Goal: Information Seeking & Learning: Check status

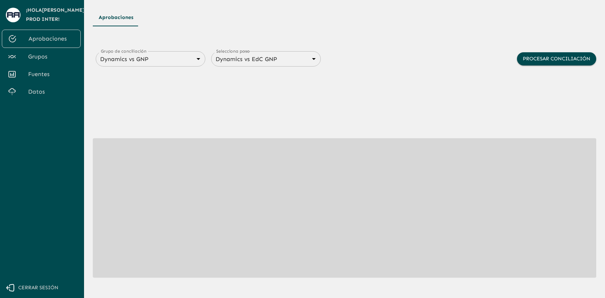
click at [299, 30] on div "Aprobaciones Grupo de conciliación Dynamics vs GNP 6848843415205559d9cb70b5 Gru…" at bounding box center [345, 164] width 504 height 311
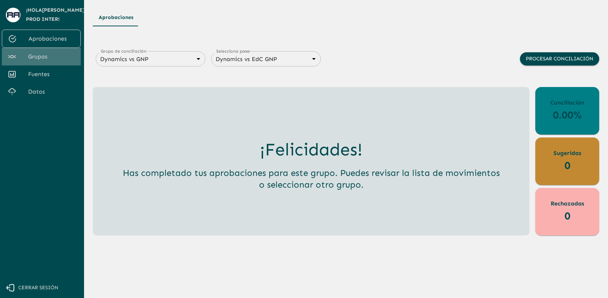
click at [48, 57] on span "Grupos" at bounding box center [51, 56] width 47 height 9
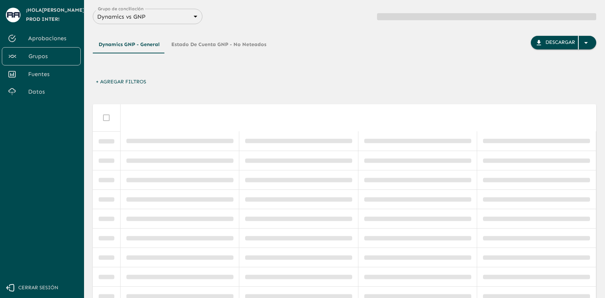
click at [369, 55] on div "Dynamics GNP - General Estado de Cuenta GNP - No Neteados Descargar" at bounding box center [345, 55] width 504 height 39
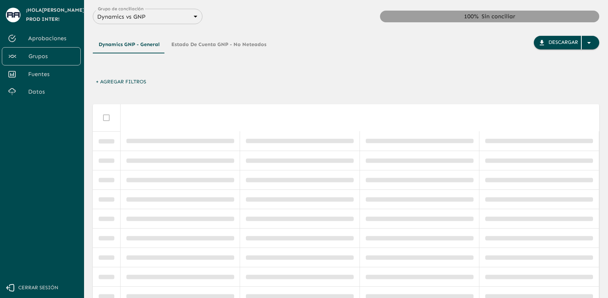
click at [196, 18] on body "Se están procesando los movimientos. Algunas acciones permanecerán deshabilitad…" at bounding box center [304, 149] width 608 height 298
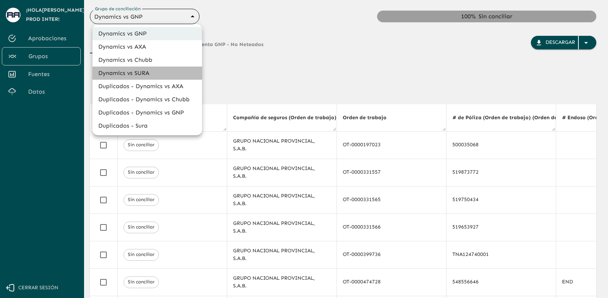
click at [175, 70] on li "Dynamics vs SURA" at bounding box center [147, 73] width 110 height 13
type input "68d558db3b2e539d2514dabf"
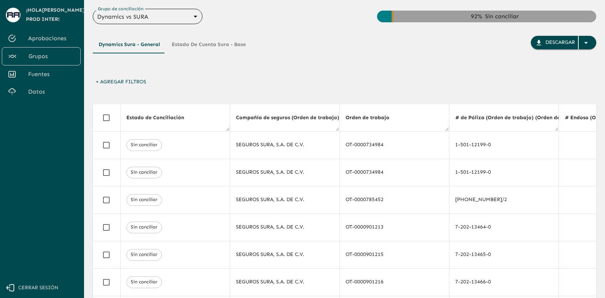
click at [55, 36] on span "Aprobaciones" at bounding box center [51, 38] width 47 height 9
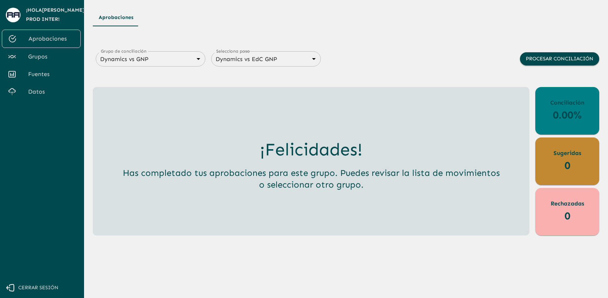
click at [131, 65] on div "Dynamics vs GNP 6848843415205559d9cb70b5 Grupo de conciliación" at bounding box center [151, 58] width 110 height 15
click at [164, 64] on div "Dynamics vs GNP 6848843415205559d9cb70b5 Grupo de conciliación" at bounding box center [151, 58] width 110 height 15
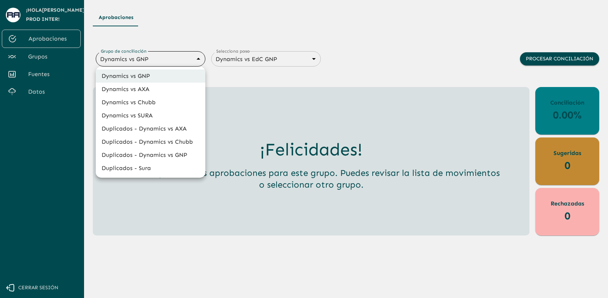
click at [197, 60] on body "Se están procesando los movimientos. Algunas acciones permanecerán deshabilitad…" at bounding box center [304, 149] width 608 height 298
click at [158, 112] on li "Dynamics vs SURA" at bounding box center [151, 115] width 110 height 13
type input "68d558db3b2e539d2514dabf"
type input "68d558ce6259dbec3a958864"
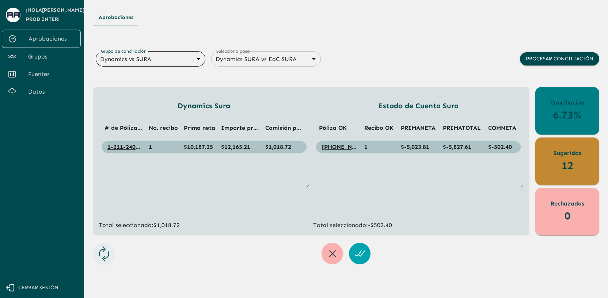
click at [431, 55] on div "Grupo de conciliación Dynamics vs SURA 68d558db3b2e539d2514dabf Grupo de concil…" at bounding box center [346, 67] width 507 height 39
click at [44, 57] on span "Grupos" at bounding box center [51, 56] width 47 height 9
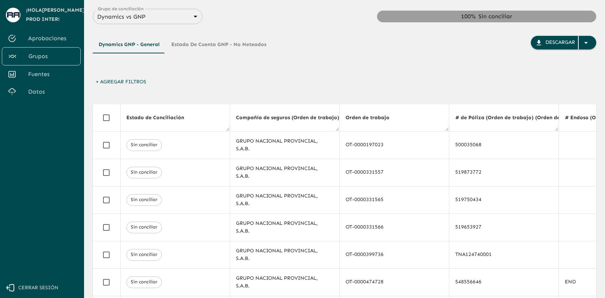
click at [257, 87] on div "+ Agregar Filtros" at bounding box center [345, 83] width 504 height 17
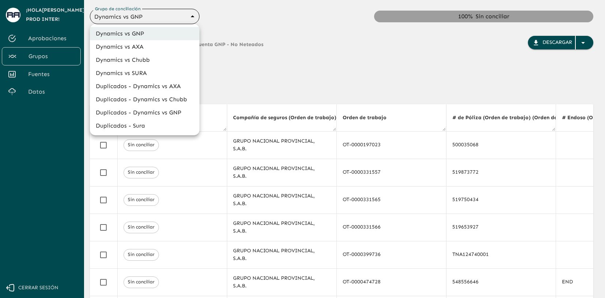
click at [170, 13] on body "Se están procesando los movimientos. Algunas acciones permanecerán deshabilitad…" at bounding box center [302, 149] width 605 height 298
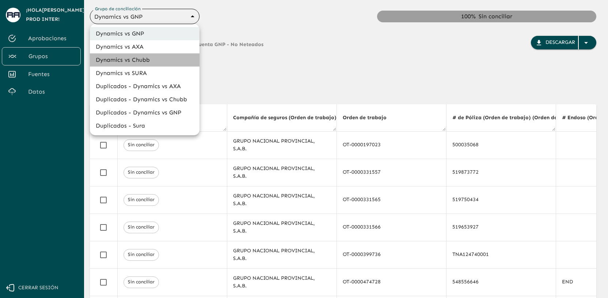
click at [138, 66] on li "Dynamics vs Chubb" at bounding box center [145, 59] width 110 height 13
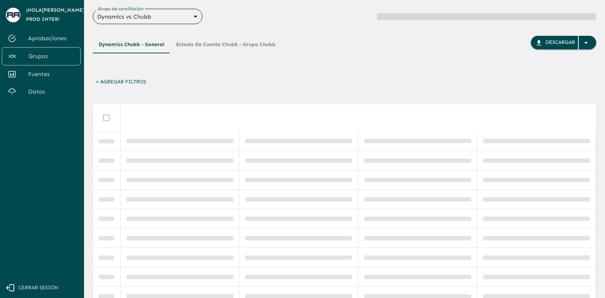
click at [160, 23] on div "Dynamics vs Chubb 68a4fa31dcf0943ad4a1d1ca Grupo de conciliación" at bounding box center [148, 16] width 110 height 15
click at [167, 18] on body "Se están procesando los movimientos. Algunas acciones permanecerán deshabilitad…" at bounding box center [302, 149] width 605 height 298
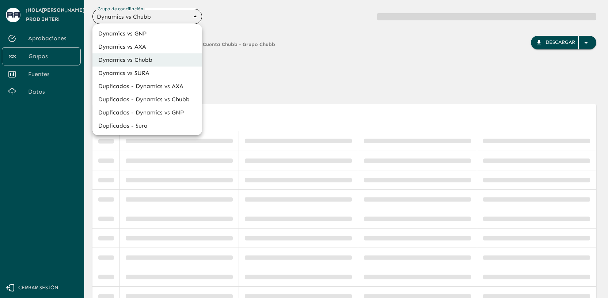
click at [136, 73] on li "Dynamics vs SURA" at bounding box center [147, 73] width 110 height 13
type input "68d558db3b2e539d2514dabf"
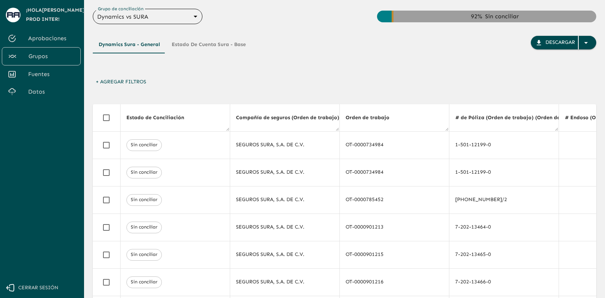
click at [333, 70] on div "Dynamics Sura - General Estado de Cuenta Sura - Base Descargar" at bounding box center [345, 55] width 504 height 39
click at [137, 78] on button "+ Agregar Filtros" at bounding box center [121, 82] width 56 height 14
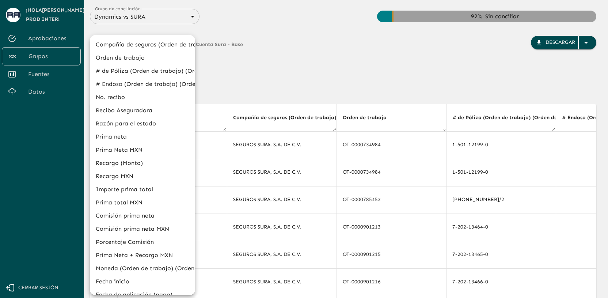
click at [136, 69] on li "# de Póliza (Orden de trabajo) (Orden de trabajo)" at bounding box center [142, 70] width 105 height 13
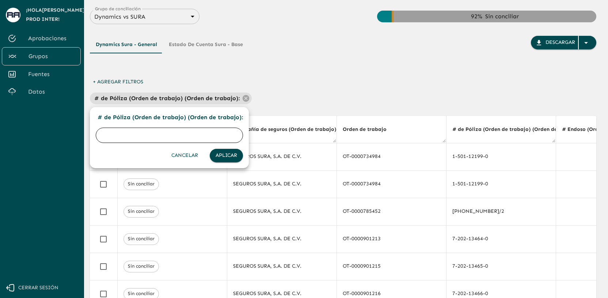
paste input "50712"
type input "50712"
click at [235, 155] on button "Aplicar" at bounding box center [226, 156] width 33 height 14
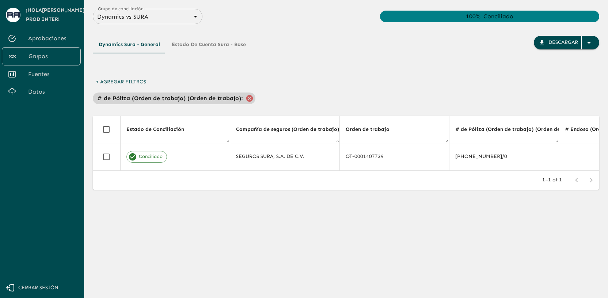
click at [252, 97] on icon at bounding box center [249, 98] width 7 height 7
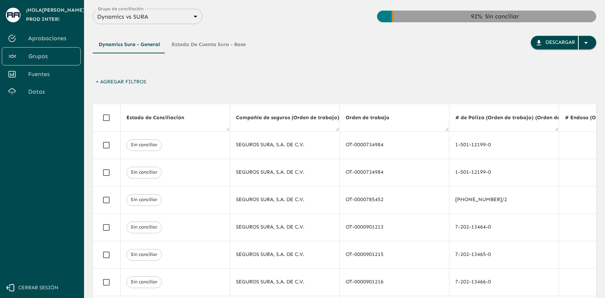
click at [250, 90] on div "+ Agregar Filtros" at bounding box center [345, 83] width 504 height 17
click at [65, 42] on span "Aprobaciones" at bounding box center [51, 38] width 47 height 9
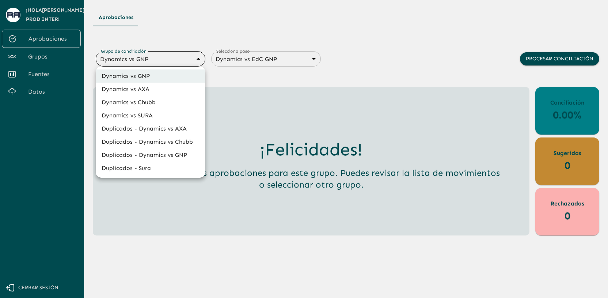
click at [133, 61] on body "Se están procesando los movimientos. Algunas acciones permanecerán deshabilitad…" at bounding box center [304, 149] width 608 height 298
click at [63, 53] on div at bounding box center [304, 149] width 608 height 298
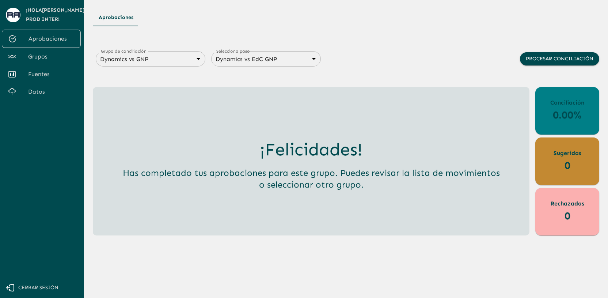
click at [50, 57] on span "Grupos" at bounding box center [51, 56] width 47 height 9
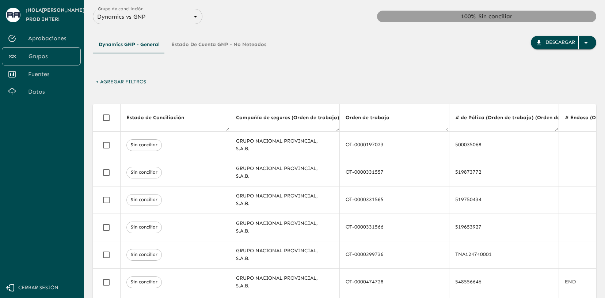
click at [50, 57] on span "Grupos" at bounding box center [52, 56] width 46 height 9
click at [124, 23] on div "Dynamics vs GNP 6848843415205559d9cb70b5 Grupo de conciliación" at bounding box center [148, 16] width 110 height 15
click at [155, 19] on body "Se están procesando los movimientos. Algunas acciones permanecerán deshabilitad…" at bounding box center [302, 149] width 605 height 298
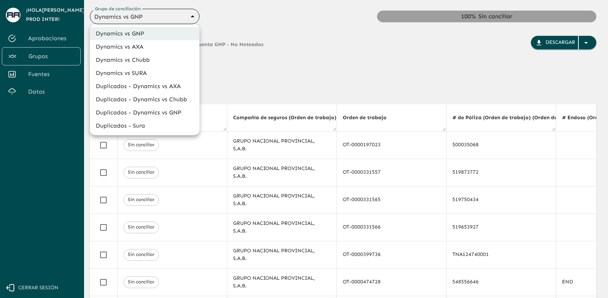
click at [151, 31] on li "Dynamics vs GNP" at bounding box center [145, 33] width 110 height 13
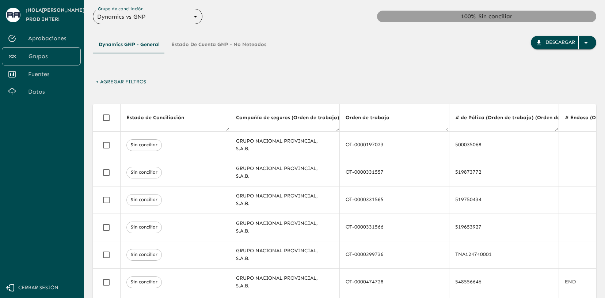
click at [210, 48] on button "Estado de Cuenta GNP - No Neteados" at bounding box center [219, 45] width 107 height 18
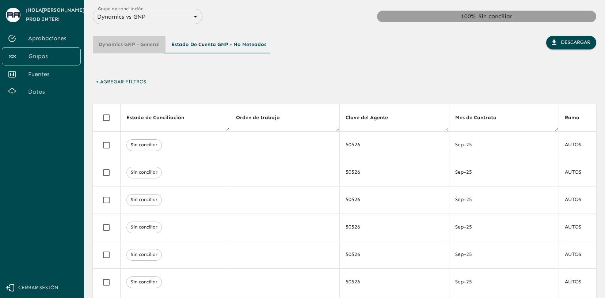
click at [140, 43] on button "Dynamics GNP - General" at bounding box center [129, 45] width 73 height 18
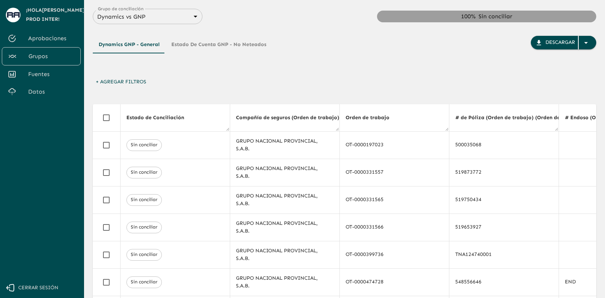
click at [58, 39] on span "Aprobaciones" at bounding box center [51, 38] width 47 height 9
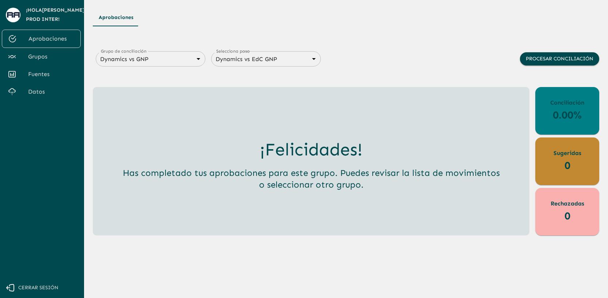
click at [472, 30] on div "Aprobaciones Grupo de conciliación Dynamics vs GNP 6848843415205559d9cb70b5 Gru…" at bounding box center [346, 122] width 507 height 227
click at [220, 23] on div "Aprobaciones" at bounding box center [346, 18] width 507 height 18
click at [244, 18] on div "Aprobaciones" at bounding box center [346, 18] width 507 height 18
click at [49, 57] on span "Grupos" at bounding box center [51, 56] width 47 height 9
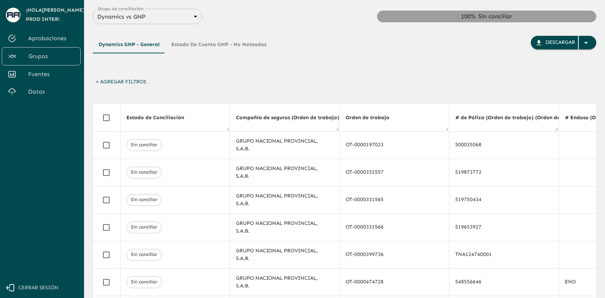
click at [362, 53] on div "Dynamics GNP - General Estado de Cuenta GNP - No Neteados Descargar" at bounding box center [345, 55] width 504 height 39
click at [149, 15] on body "Se están procesando los movimientos. Algunas acciones permanecerán deshabilitad…" at bounding box center [302, 149] width 605 height 298
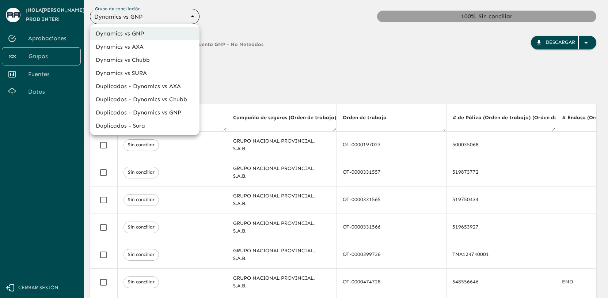
click at [142, 69] on li "Dynamics vs SURA" at bounding box center [145, 73] width 110 height 13
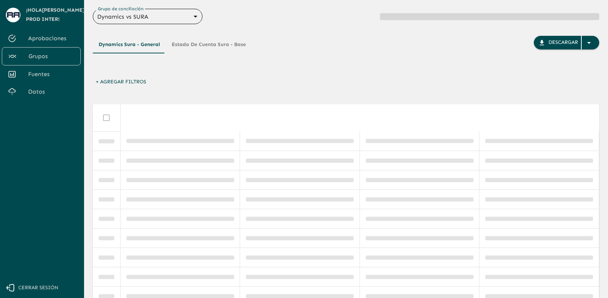
type input "68d558db3b2e539d2514dabf"
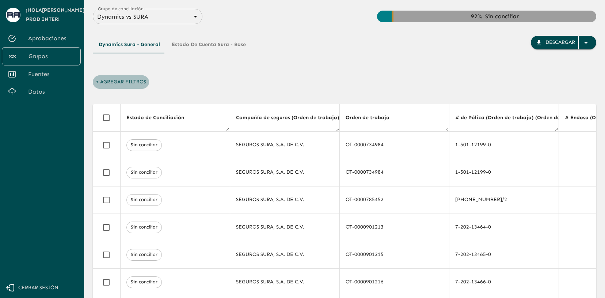
click at [128, 82] on button "+ Agregar Filtros" at bounding box center [121, 82] width 56 height 14
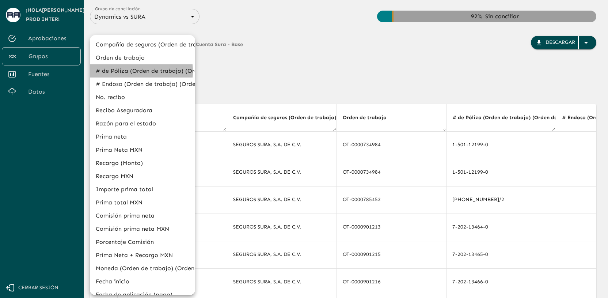
click at [131, 71] on li "# de Póliza (Orden de trabajo) (Orden de trabajo)" at bounding box center [142, 70] width 105 height 13
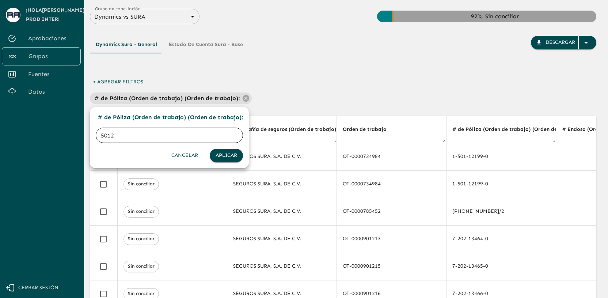
type input "50128"
click button "Aplicar" at bounding box center [226, 156] width 33 height 14
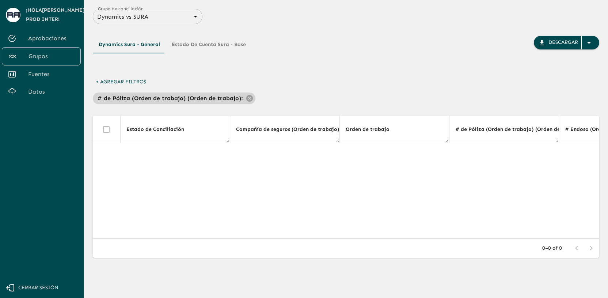
click at [233, 97] on p "# de Póliza (Orden de trabajo) (Orden de trabajo) :" at bounding box center [170, 98] width 146 height 9
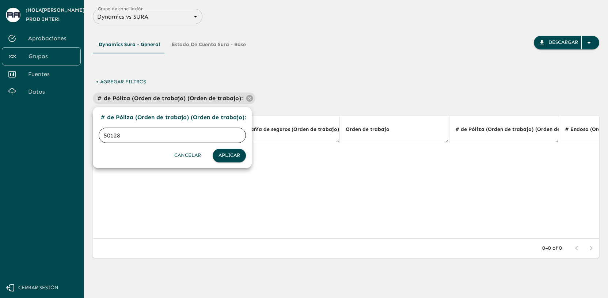
click at [191, 154] on button "Cancelar" at bounding box center [187, 156] width 33 height 14
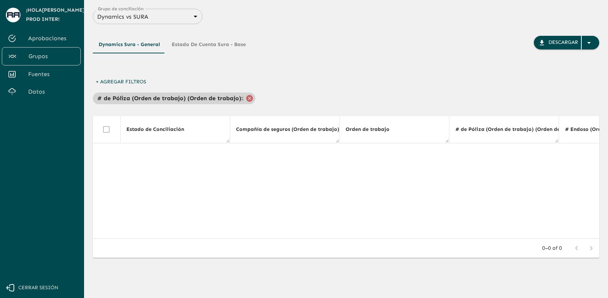
click at [251, 94] on icon at bounding box center [250, 98] width 8 height 8
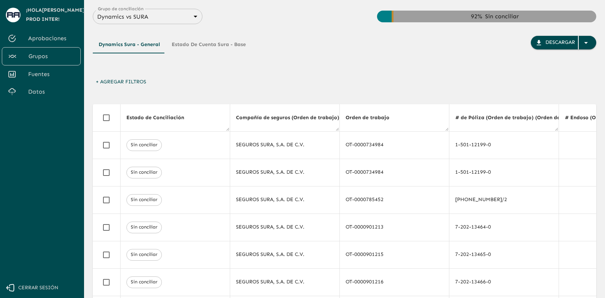
click at [117, 85] on button "+ Agregar Filtros" at bounding box center [121, 82] width 56 height 14
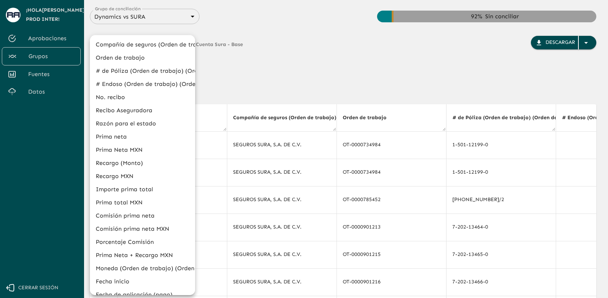
click at [130, 70] on li "# de Póliza (Orden de trabajo) (Orden de trabajo)" at bounding box center [142, 70] width 105 height 13
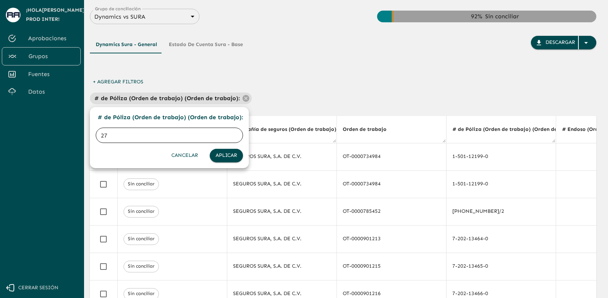
type input "2"
type input "501276"
click button "Aplicar" at bounding box center [226, 156] width 33 height 14
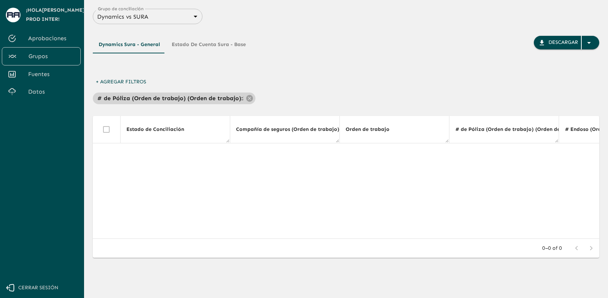
click at [218, 97] on p "# de Póliza (Orden de trabajo) (Orden de trabajo) :" at bounding box center [170, 98] width 146 height 9
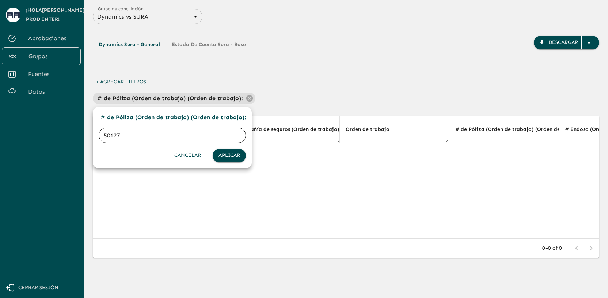
type input "501278"
click button "Aplicar" at bounding box center [229, 156] width 33 height 14
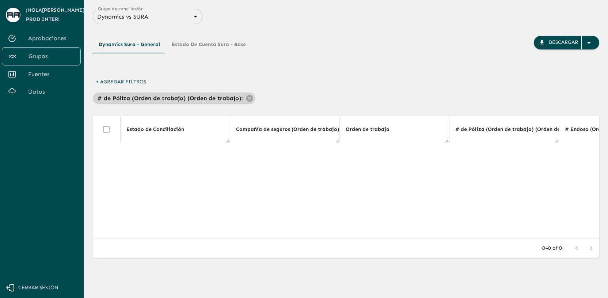
click at [189, 94] on p "# de Póliza (Orden de trabajo) (Orden de trabajo) :" at bounding box center [170, 98] width 146 height 9
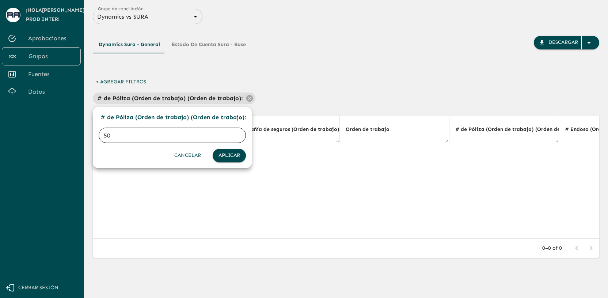
type input "5"
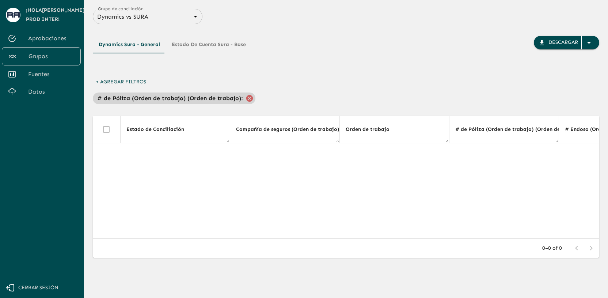
click at [250, 96] on icon at bounding box center [249, 98] width 7 height 7
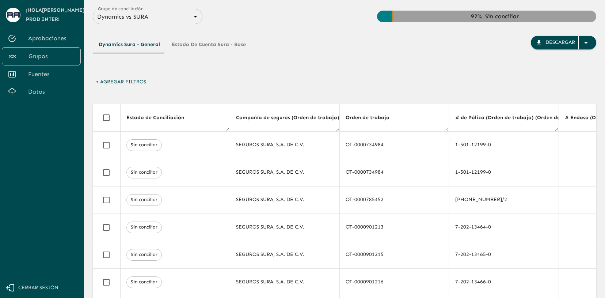
click at [133, 76] on button "+ Agregar Filtros" at bounding box center [121, 82] width 56 height 14
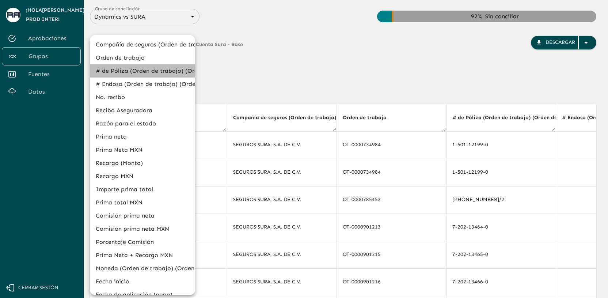
click at [147, 70] on li "# de Póliza (Orden de trabajo) (Orden de trabajo)" at bounding box center [142, 70] width 105 height 13
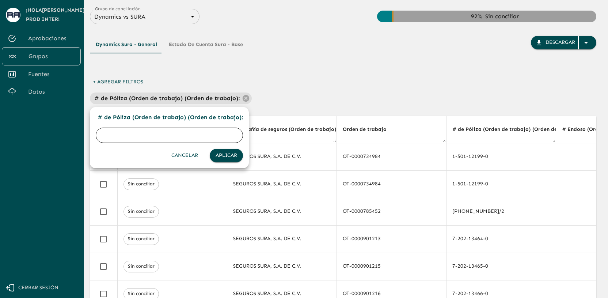
type input "50712"
click button "Aplicar" at bounding box center [226, 156] width 33 height 14
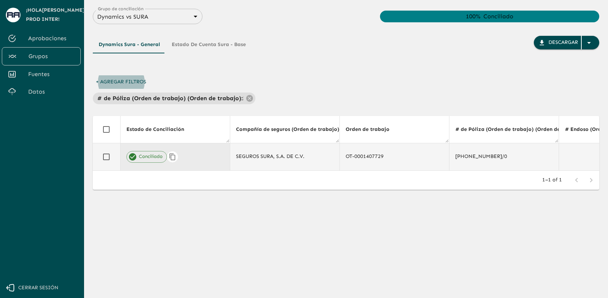
click at [208, 156] on div "Conciliado" at bounding box center [175, 157] width 98 height 12
